Goal: Task Accomplishment & Management: Complete application form

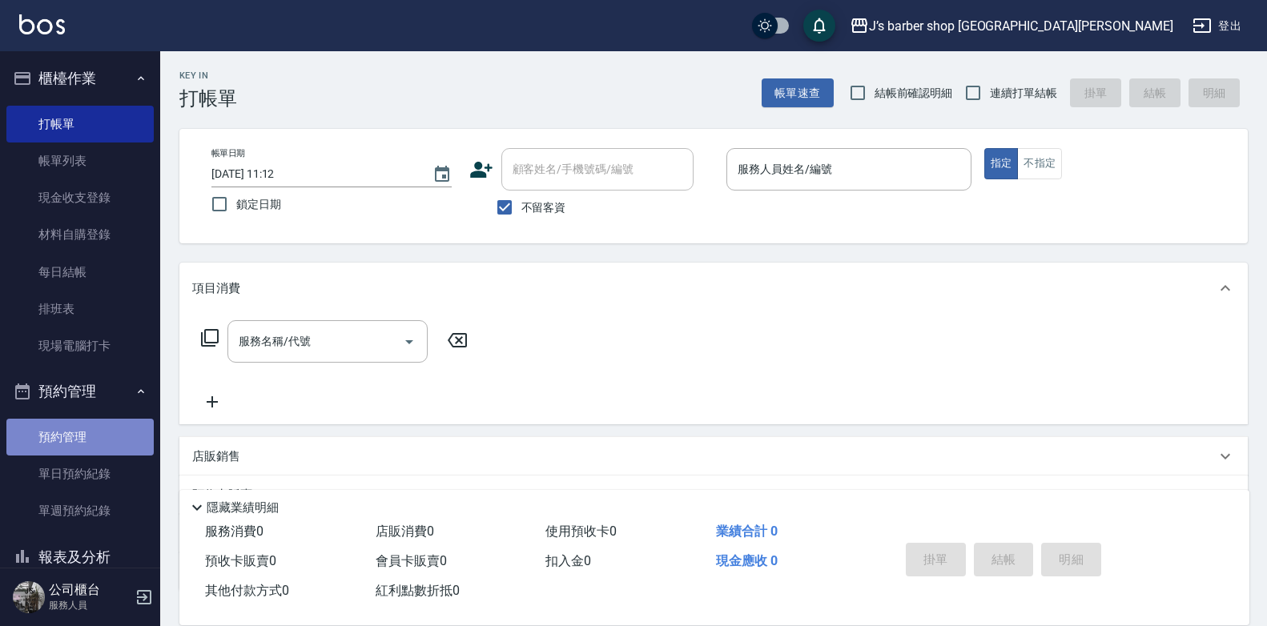
click at [91, 451] on link "預約管理" at bounding box center [79, 437] width 147 height 37
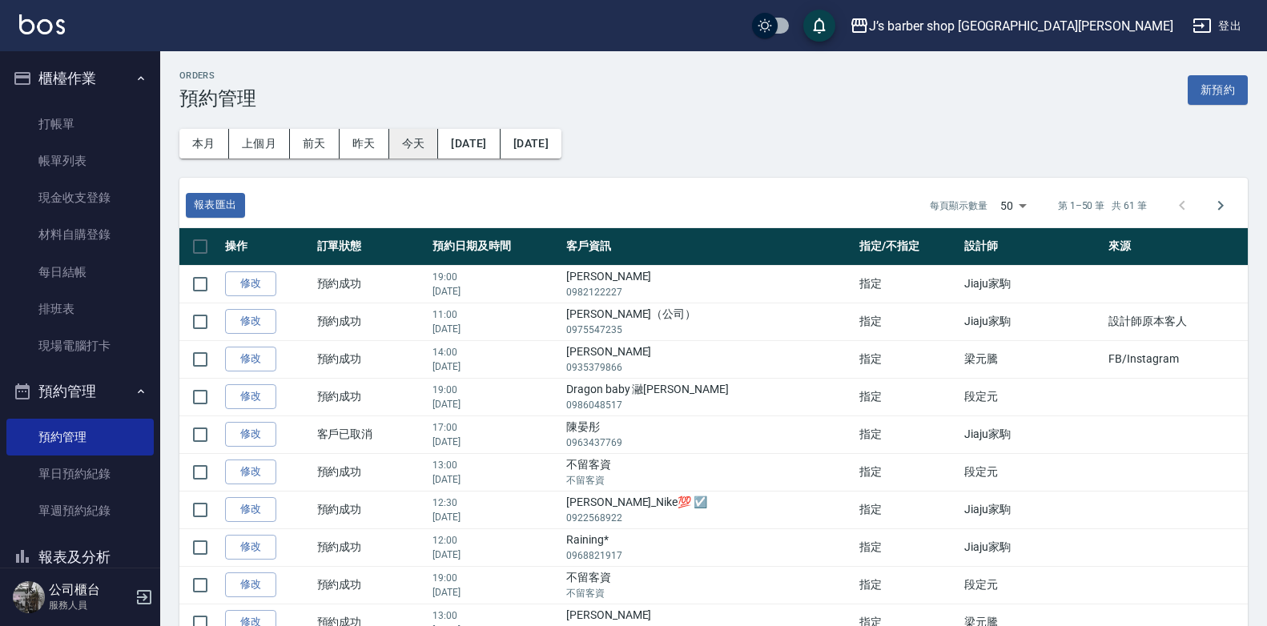
click at [425, 149] on button "今天" at bounding box center [414, 144] width 50 height 30
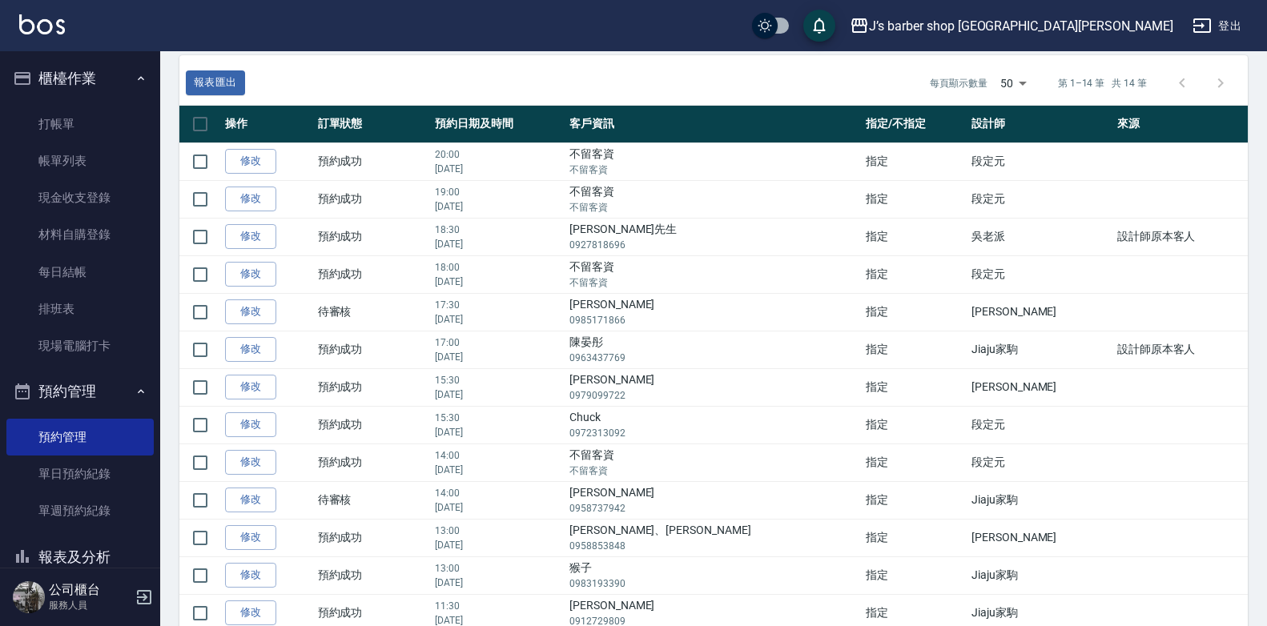
scroll to position [229, 0]
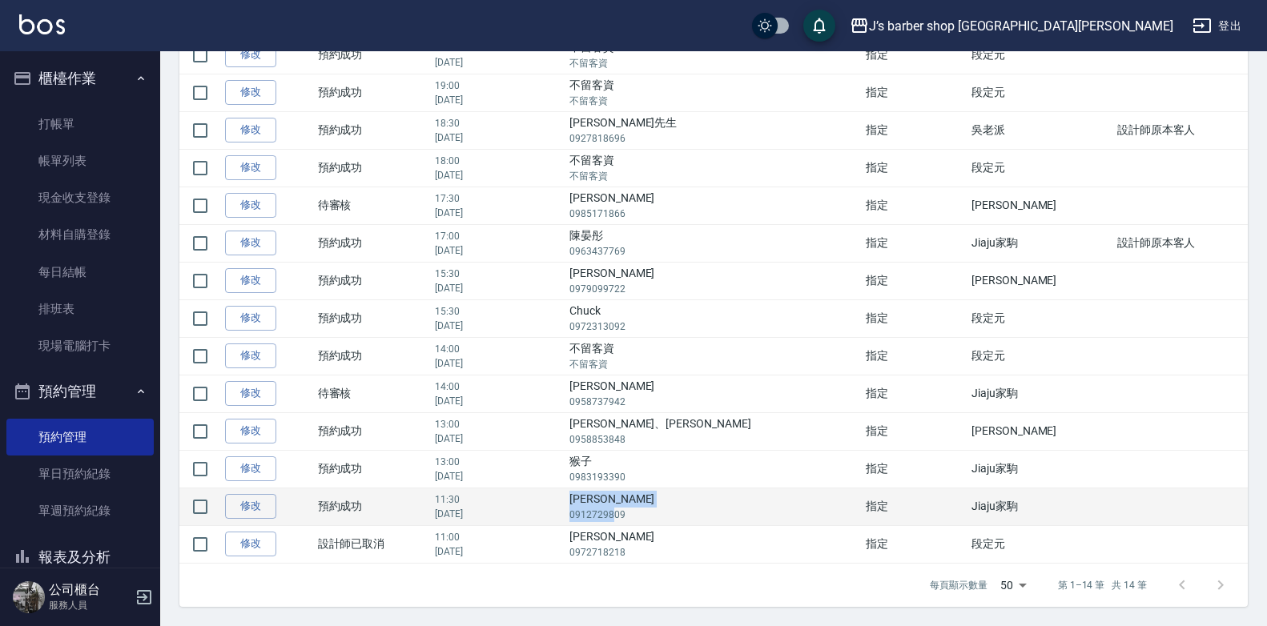
drag, startPoint x: 673, startPoint y: 500, endPoint x: 706, endPoint y: 514, distance: 35.9
click at [706, 514] on td "[PERSON_NAME]0912729809" at bounding box center [714, 507] width 296 height 38
click at [725, 519] on p "0912729809" at bounding box center [714, 515] width 288 height 14
drag, startPoint x: 719, startPoint y: 518, endPoint x: 667, endPoint y: 511, distance: 52.5
click at [667, 511] on p "0912729809" at bounding box center [714, 515] width 288 height 14
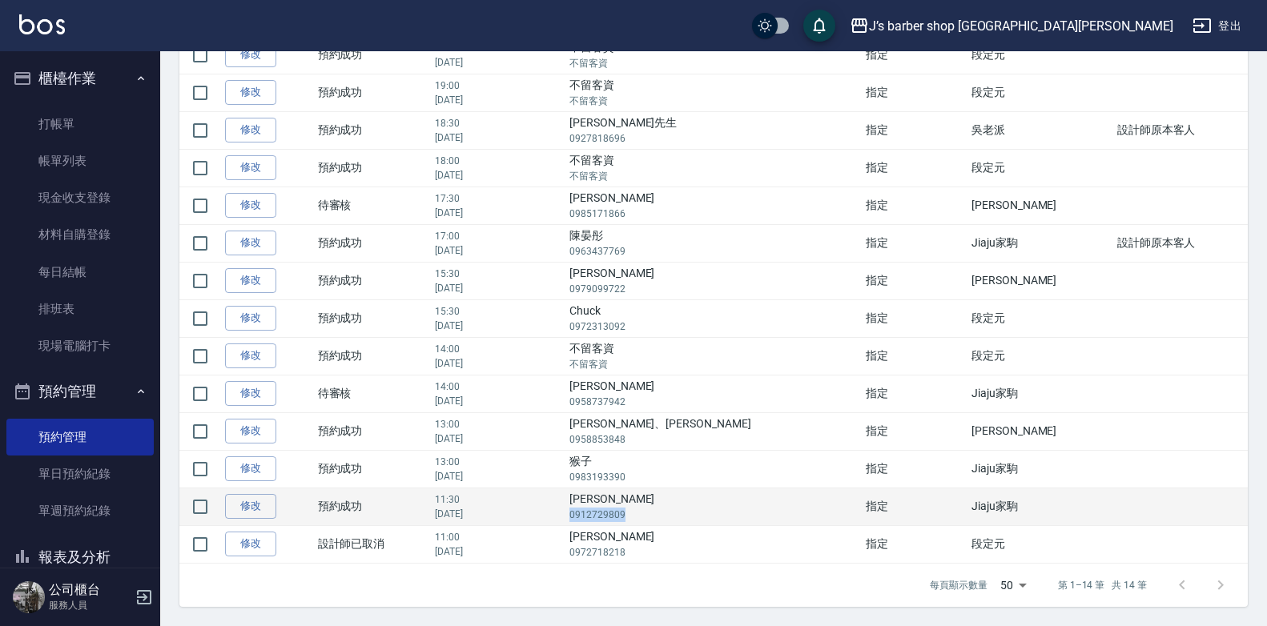
copy p "0912729809"
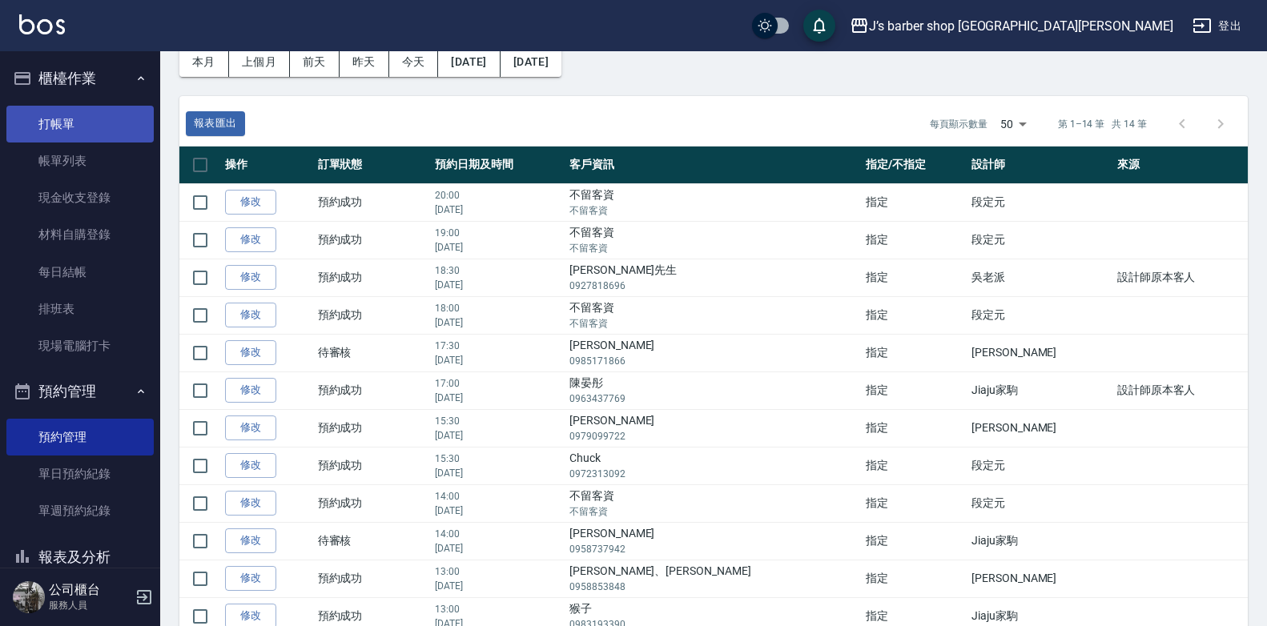
scroll to position [0, 0]
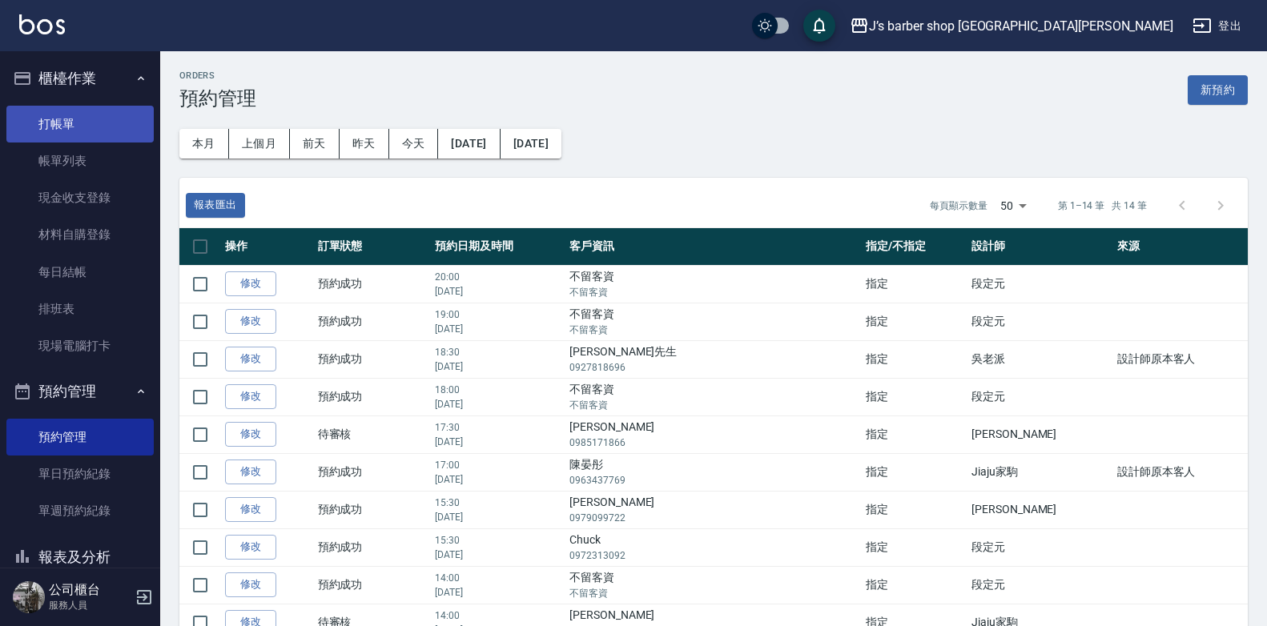
click at [71, 130] on link "打帳單" at bounding box center [79, 124] width 147 height 37
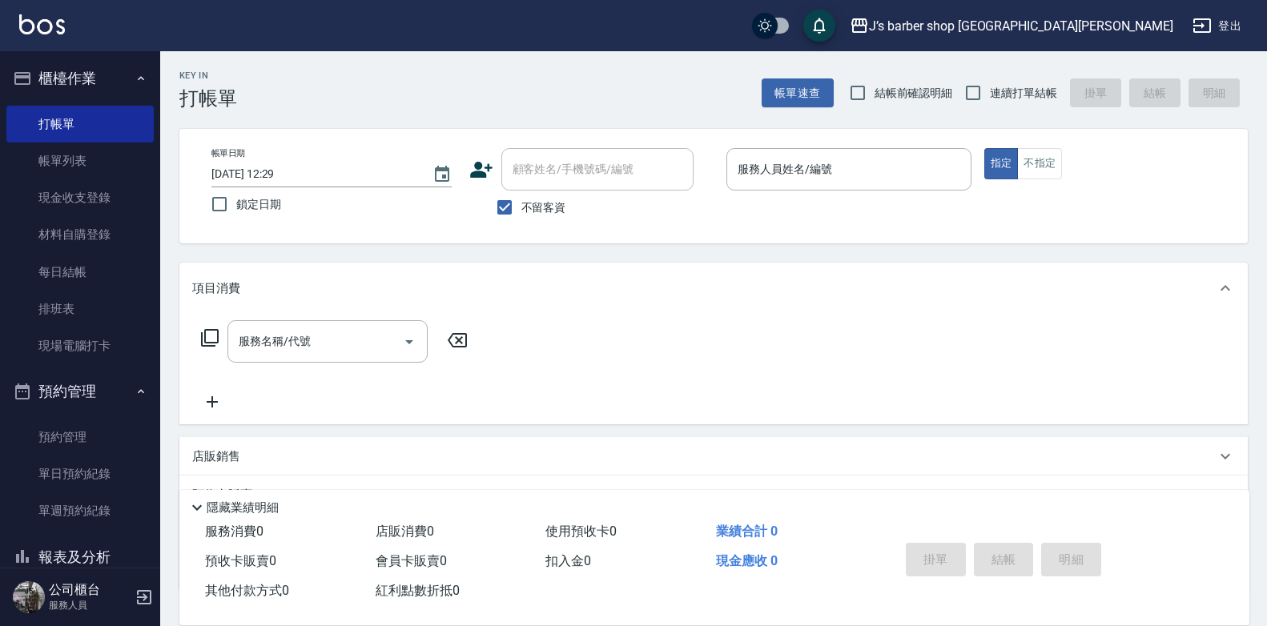
click at [526, 211] on span "不留客資" at bounding box center [544, 207] width 45 height 17
click at [522, 211] on input "不留客資" at bounding box center [505, 208] width 34 height 34
checkbox input "false"
click at [557, 161] on input "顧客姓名/手機號碼/編號" at bounding box center [586, 169] width 154 height 28
paste input "0912729809"
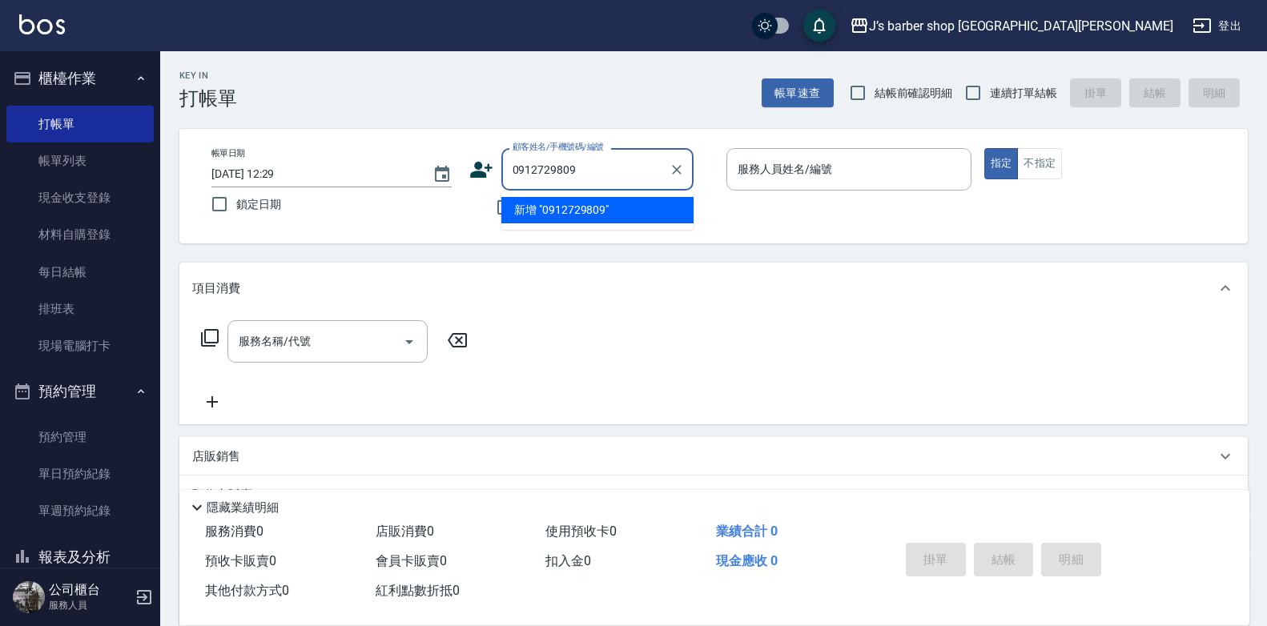
click at [613, 179] on input "0912729809" at bounding box center [586, 169] width 154 height 28
click at [608, 209] on li "[PERSON_NAME]/0912729809/null" at bounding box center [598, 210] width 192 height 26
type input "[PERSON_NAME]/0912729809/null"
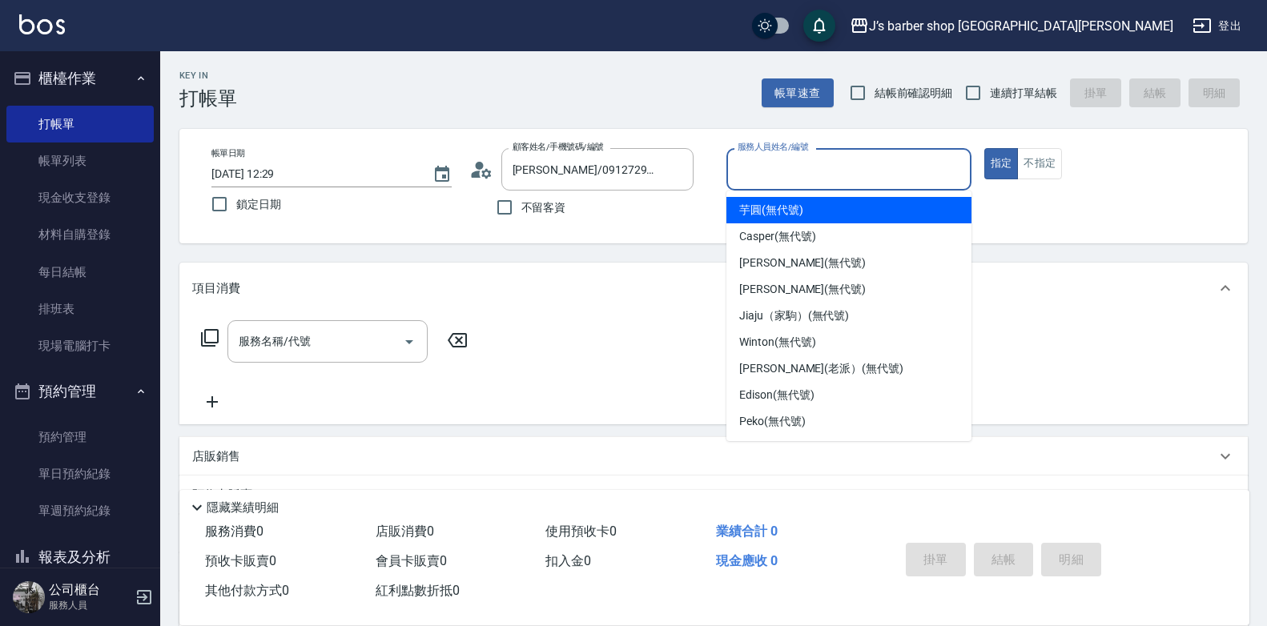
click at [739, 177] on input "服務人員姓名/編號" at bounding box center [849, 169] width 231 height 28
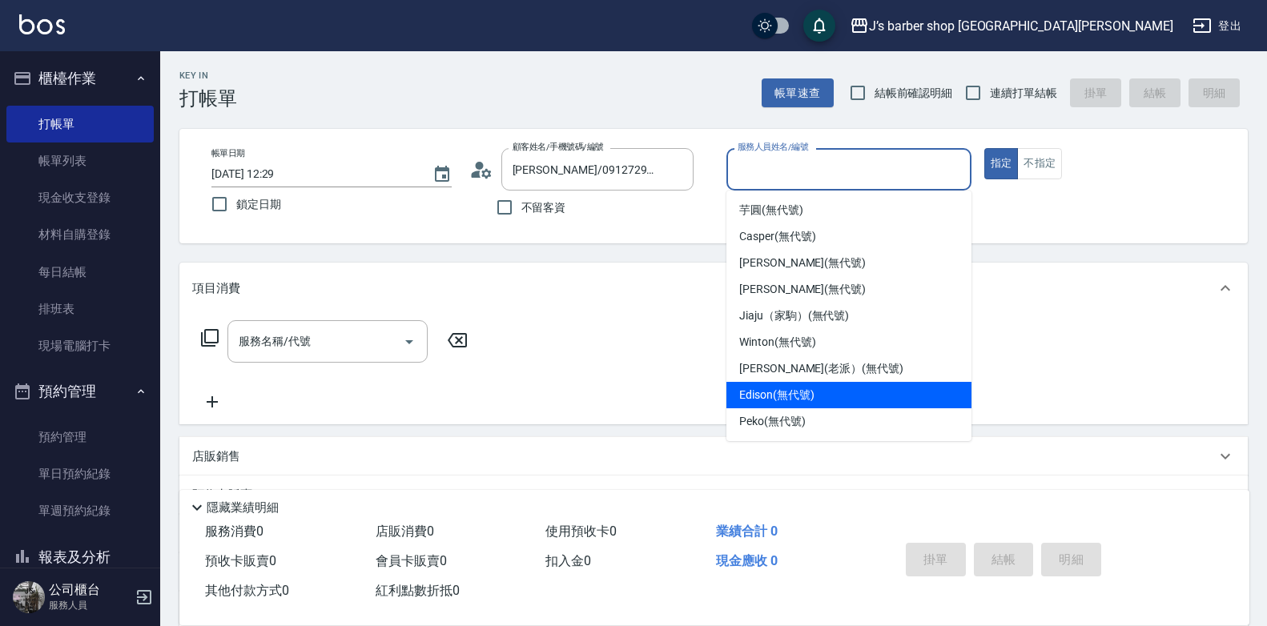
click at [792, 384] on div "Edison (無代號)" at bounding box center [849, 395] width 245 height 26
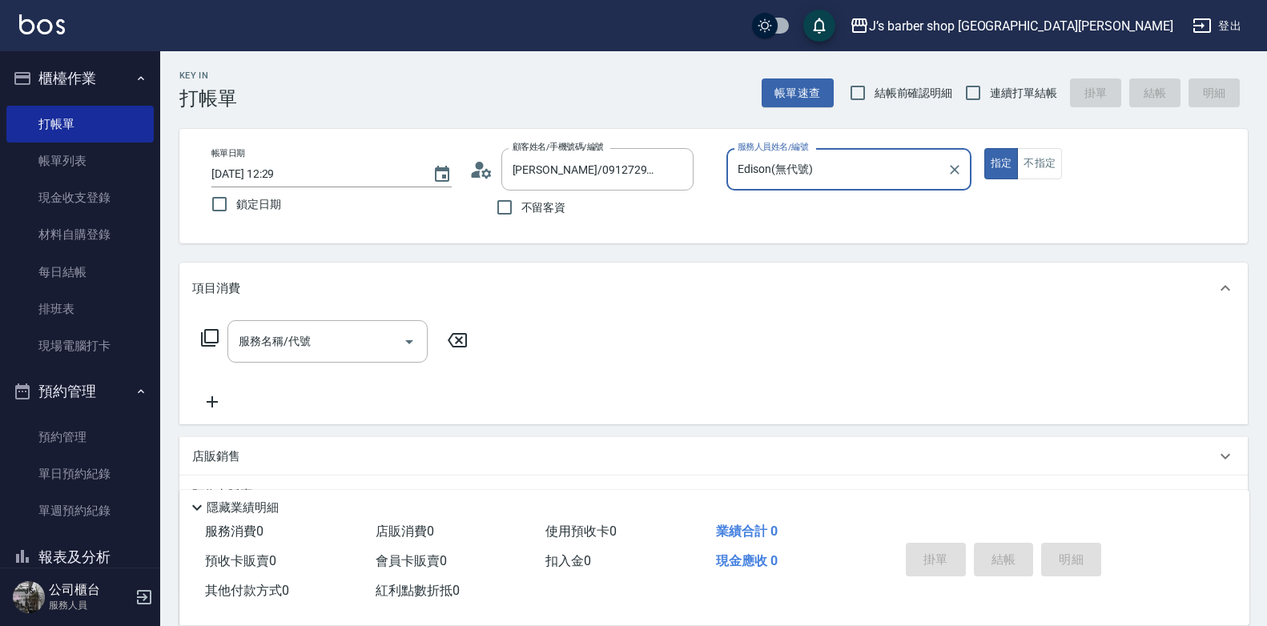
click at [880, 171] on input "Edison(無代號)" at bounding box center [837, 169] width 207 height 28
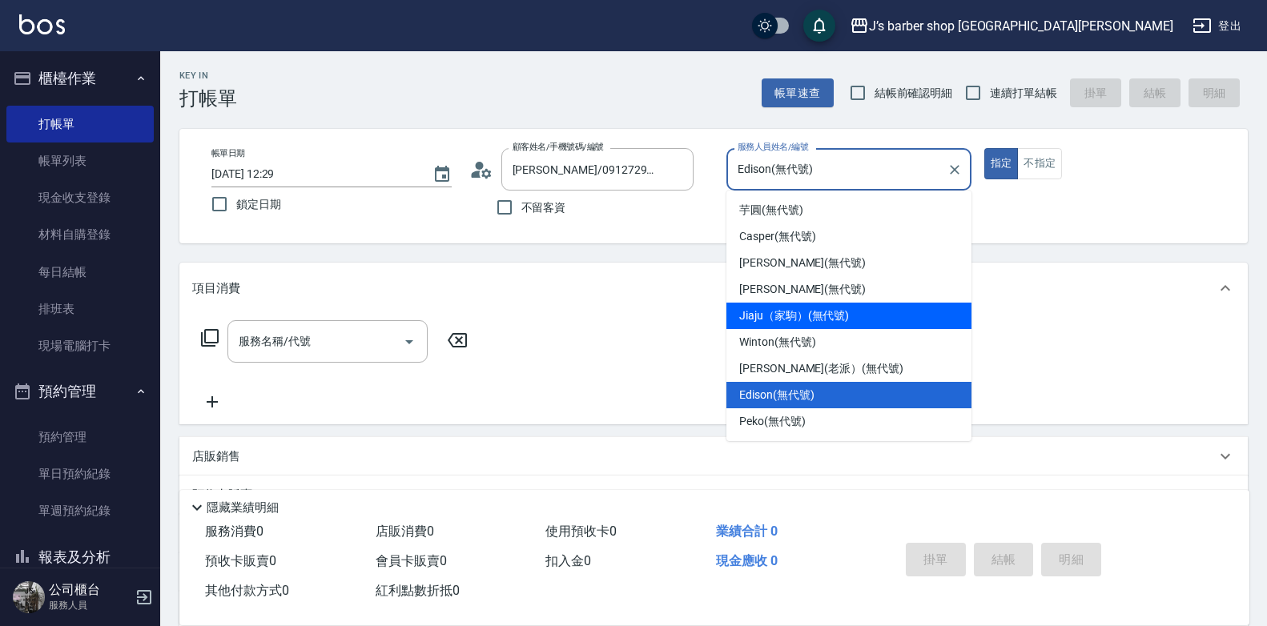
click at [820, 318] on span "Jiaju（家駒） (無代號)" at bounding box center [794, 316] width 110 height 17
type input "Jiaju（家駒）(無代號)"
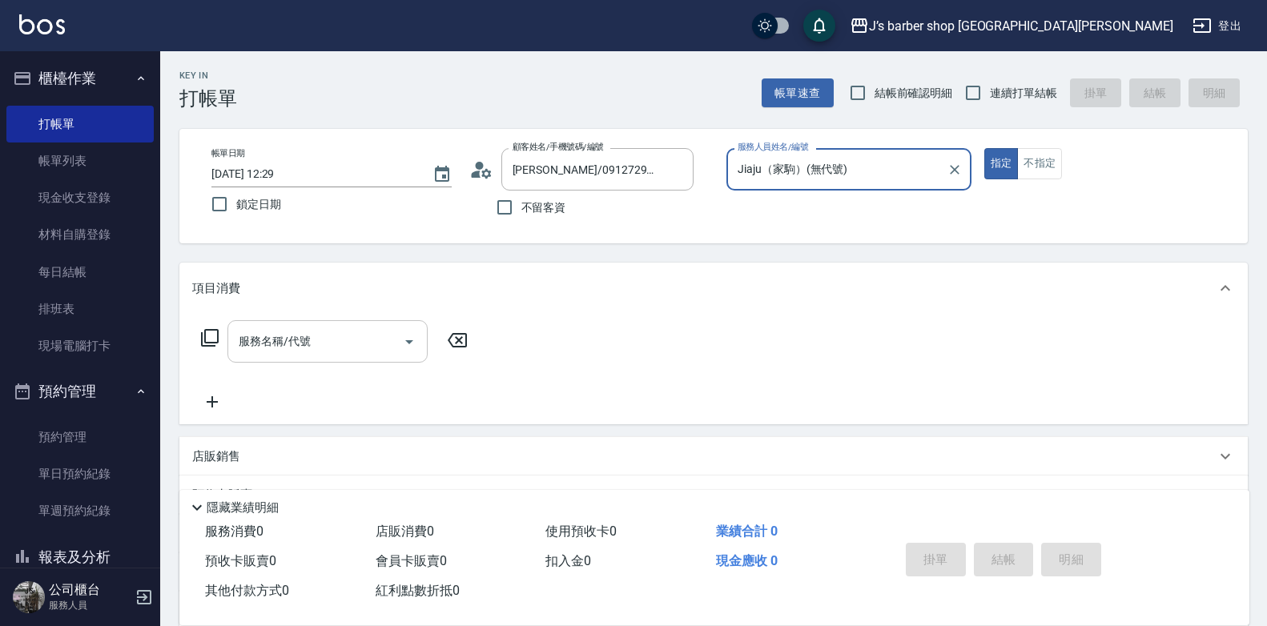
click at [343, 330] on input "服務名稱/代號" at bounding box center [316, 342] width 162 height 28
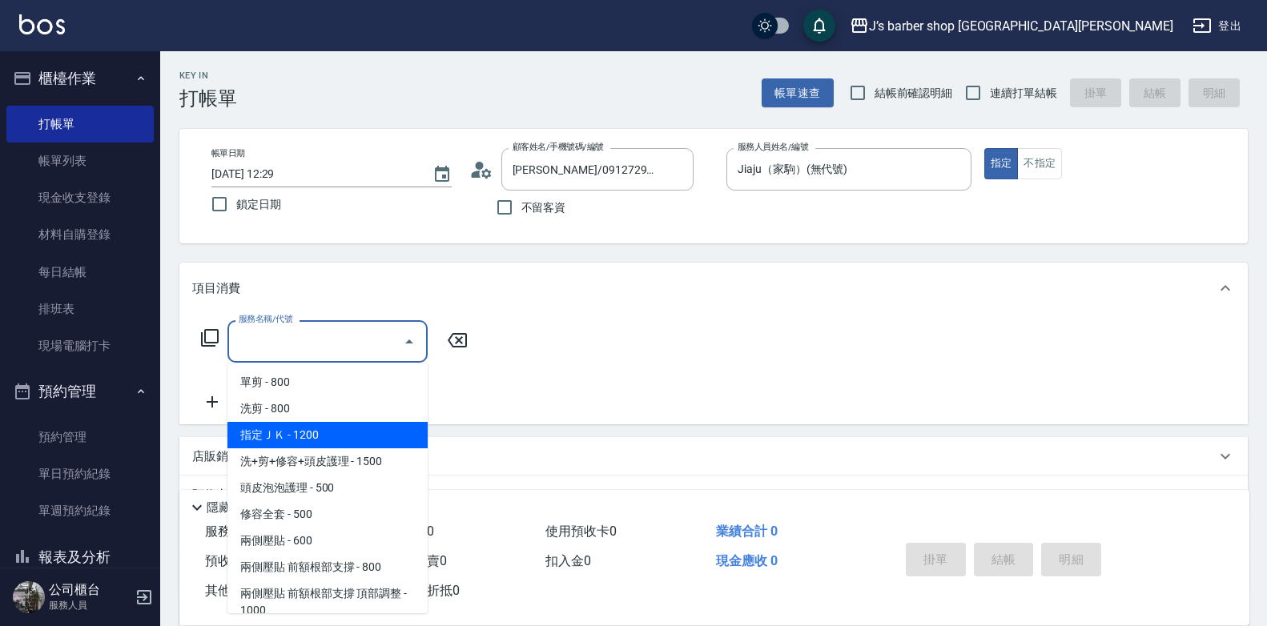
drag, startPoint x: 336, startPoint y: 429, endPoint x: 407, endPoint y: 401, distance: 76.2
click at [336, 430] on span "指定ＪＫ - 1200" at bounding box center [328, 435] width 200 height 26
type input "指定ＪＫ(102)"
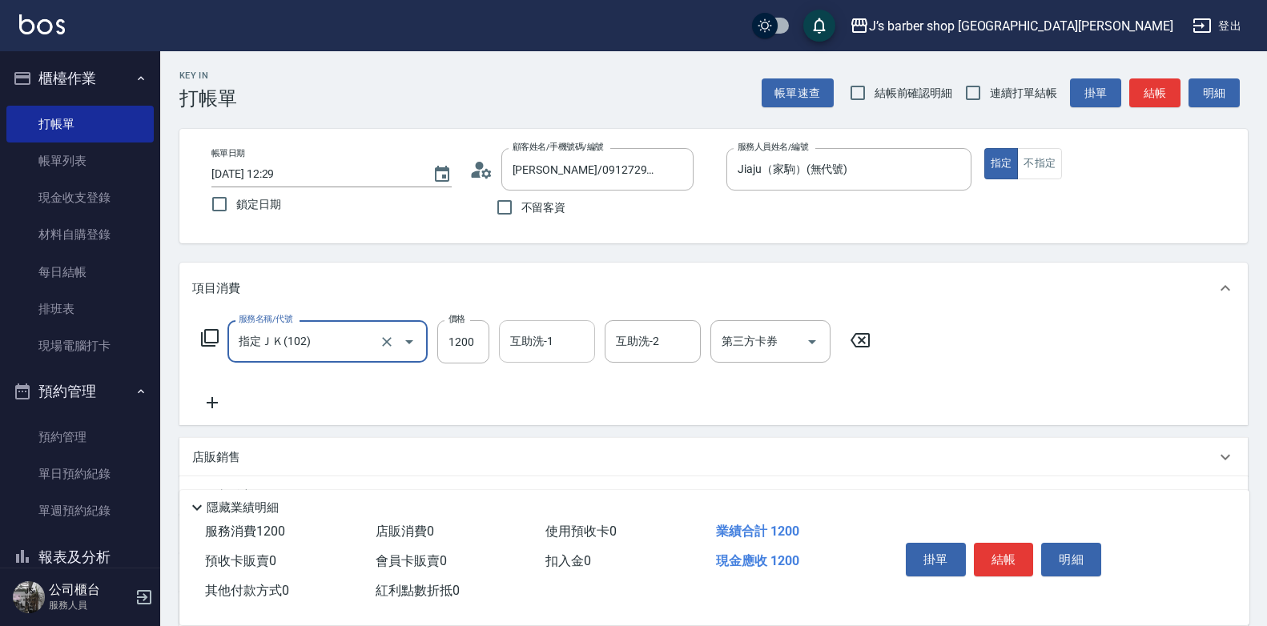
click at [558, 340] on input "互助洗-1" at bounding box center [547, 342] width 82 height 28
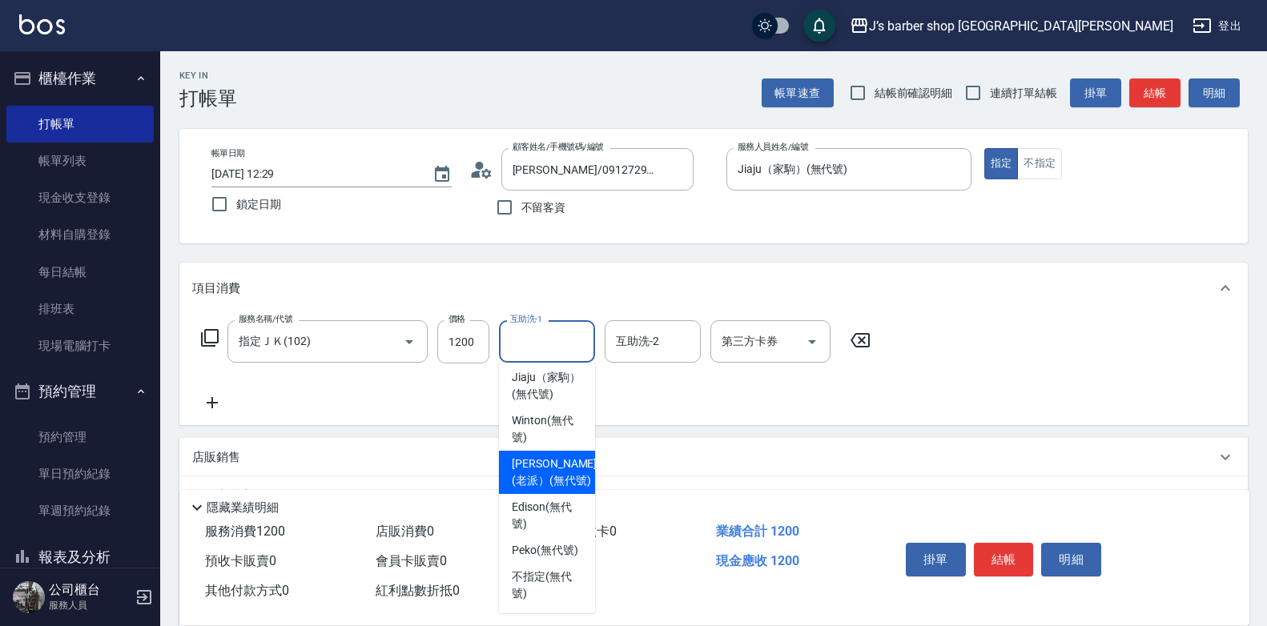
scroll to position [228, 0]
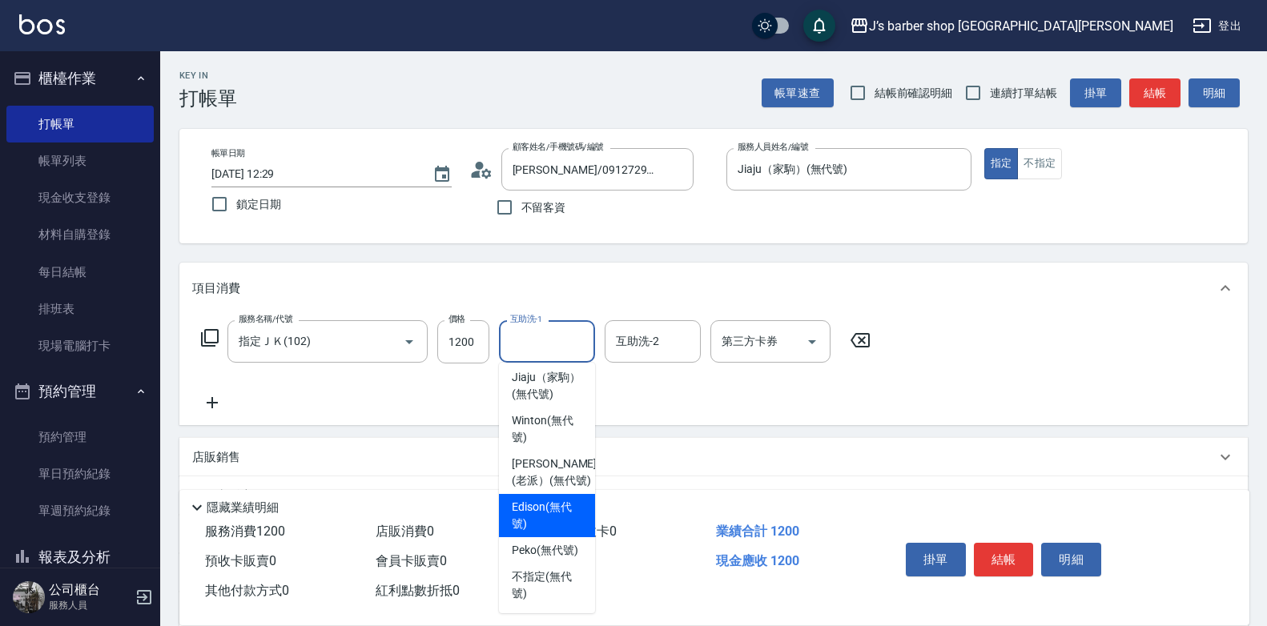
click at [554, 514] on span "Edison (無代號)" at bounding box center [547, 516] width 70 height 34
type input "Edison(無代號)"
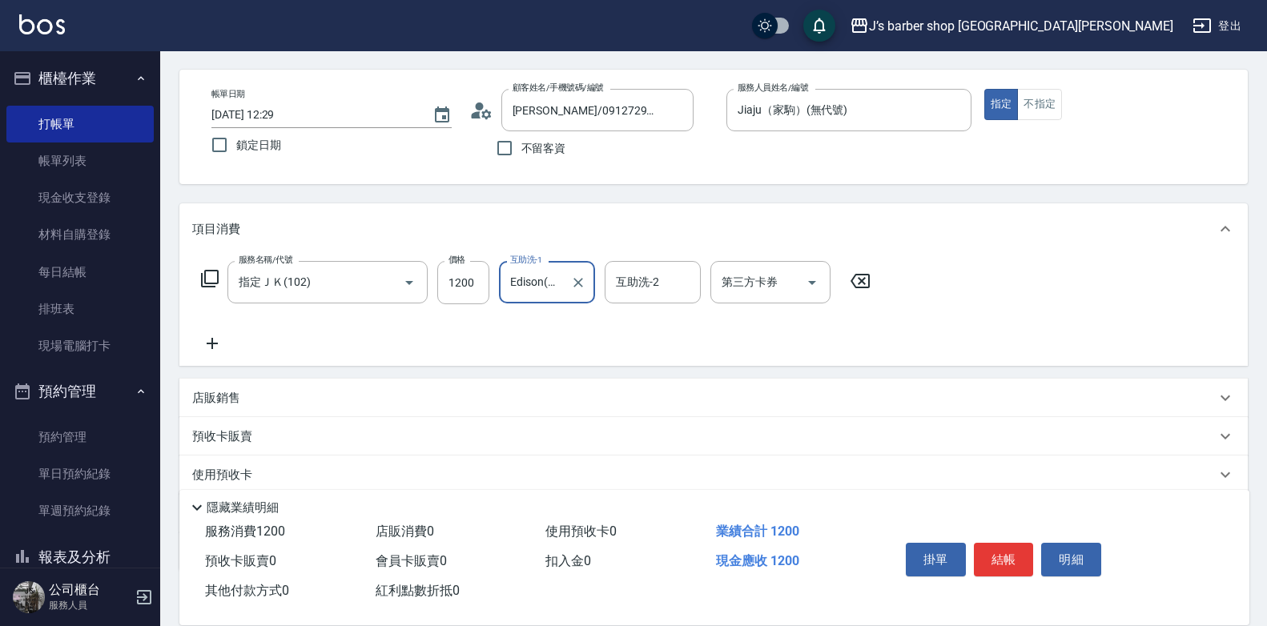
scroll to position [158, 0]
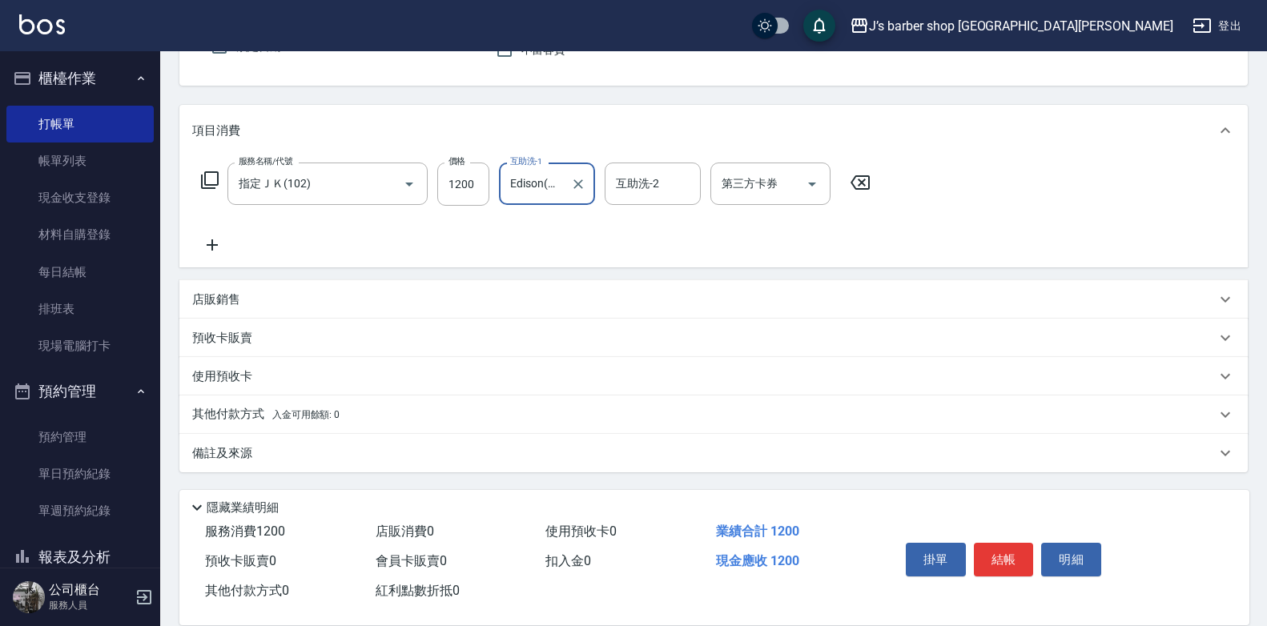
click at [1032, 167] on div "服務名稱/代號 指定ＪＫ(102) 服務名稱/代號 價格 1200 價格 互助洗-1 Edison(無代號) 互助洗-1 互助洗-2 互助洗-2 第三方卡券 …" at bounding box center [713, 211] width 1069 height 111
click at [240, 454] on p "備註及來源" at bounding box center [222, 453] width 60 height 17
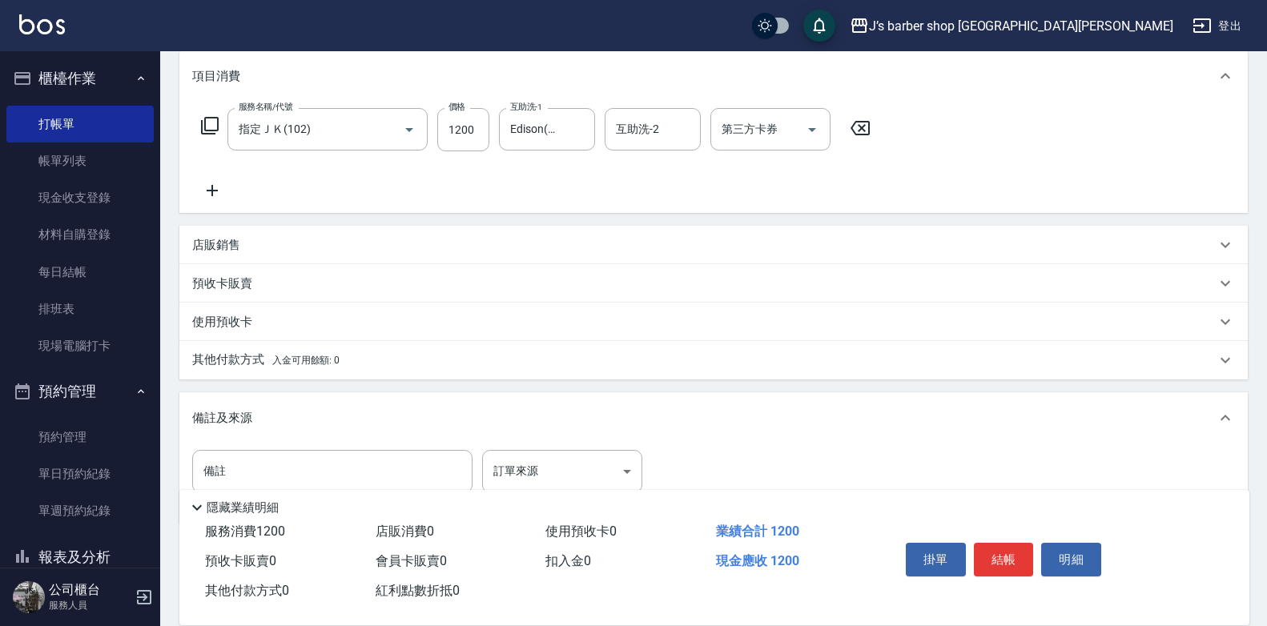
scroll to position [265, 0]
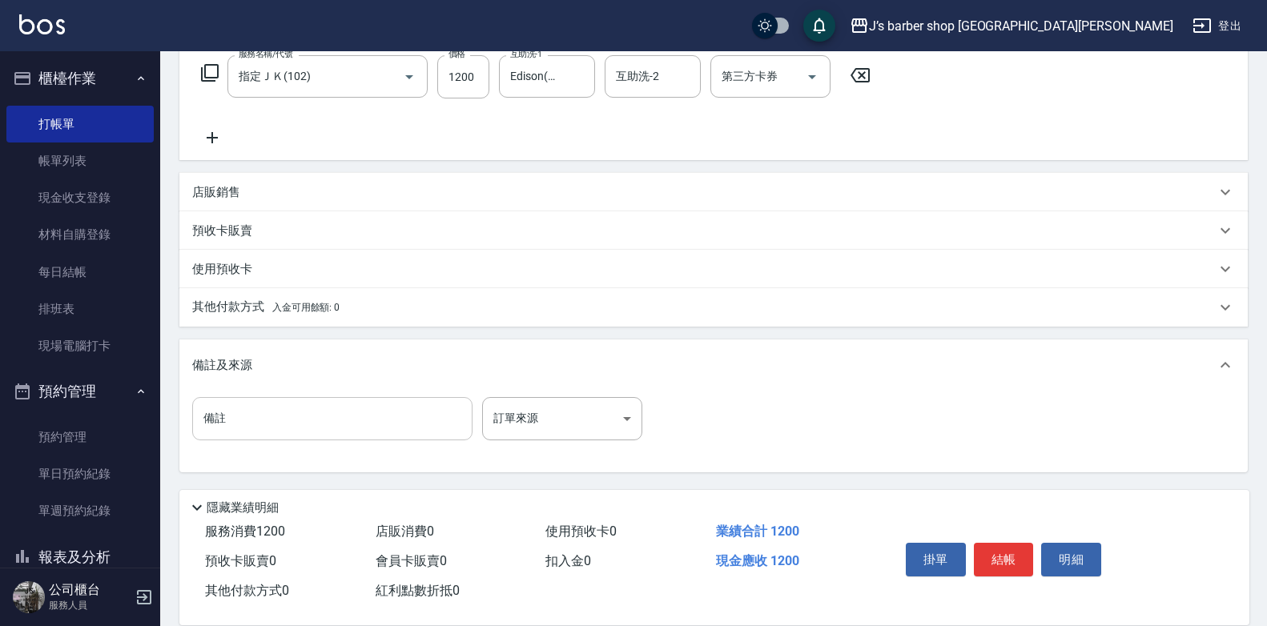
click at [281, 419] on input "備註" at bounding box center [332, 418] width 280 height 43
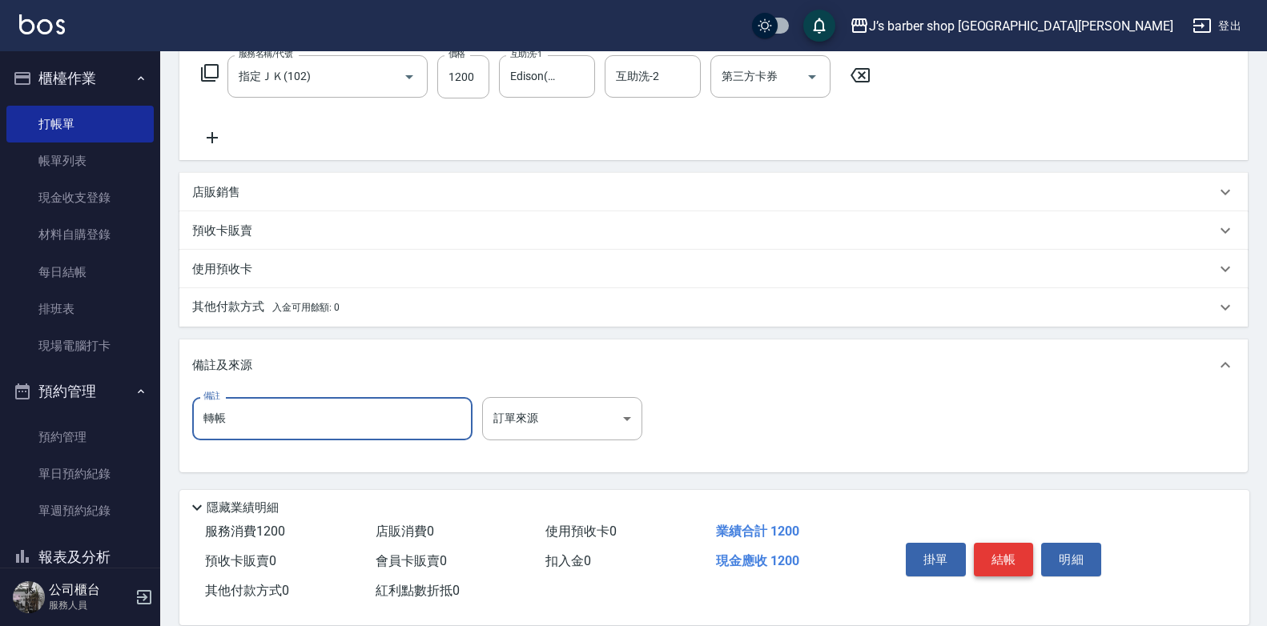
type input "轉帳"
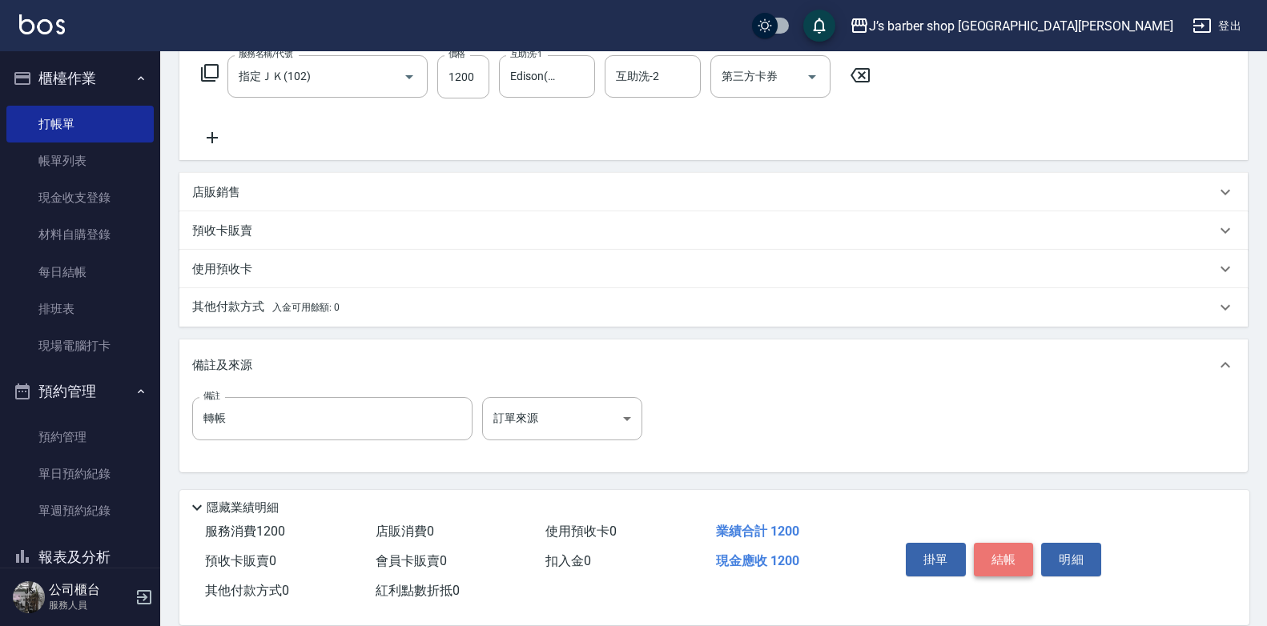
click at [1024, 553] on button "結帳" at bounding box center [1004, 560] width 60 height 34
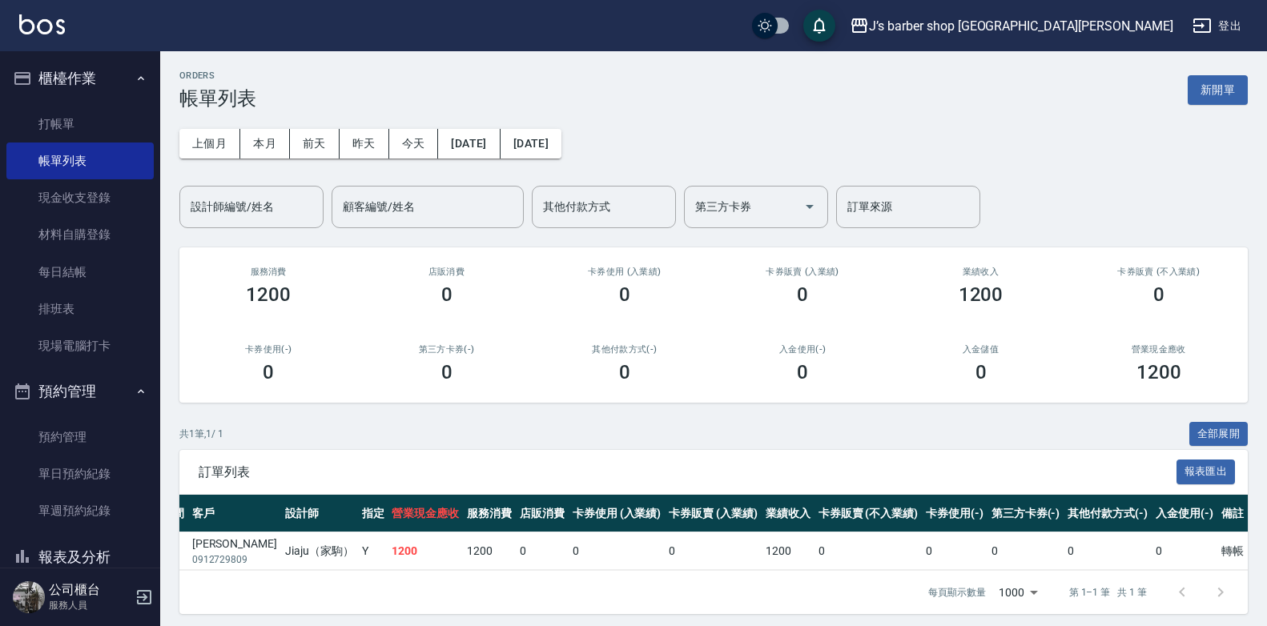
scroll to position [0, 282]
